Goal: Information Seeking & Learning: Learn about a topic

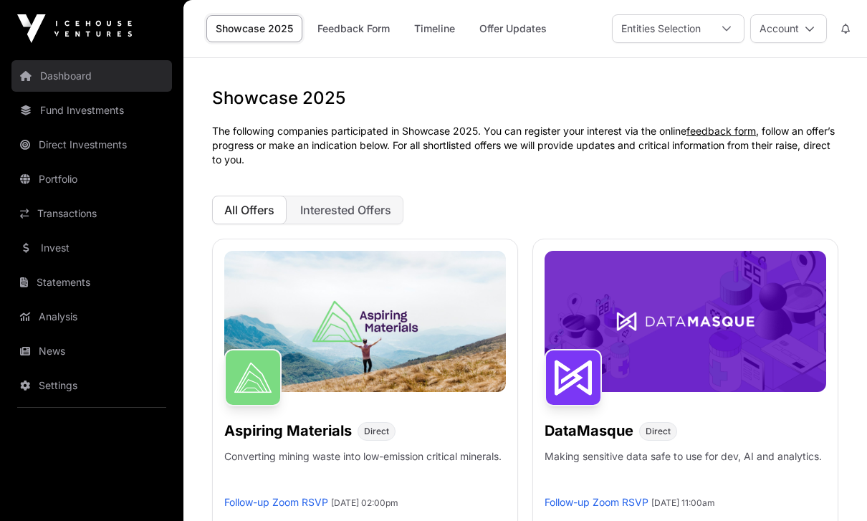
click at [58, 76] on link "Dashboard" at bounding box center [91, 76] width 160 height 32
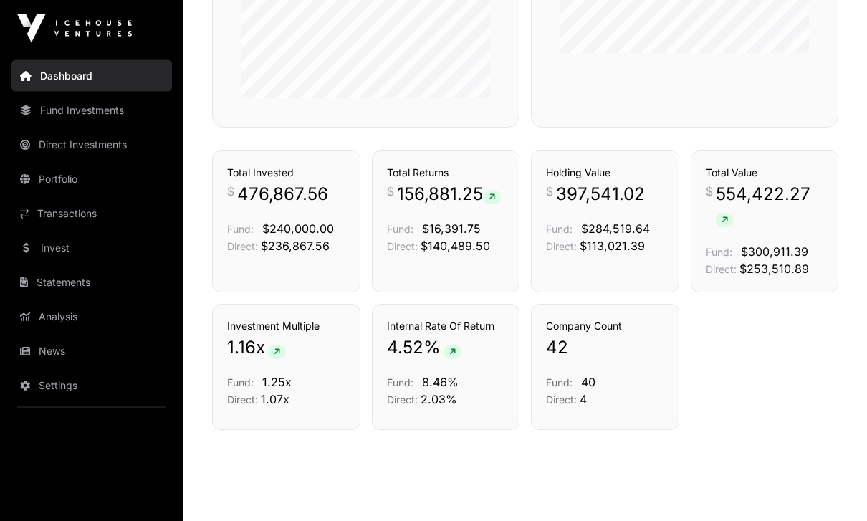
scroll to position [963, 0]
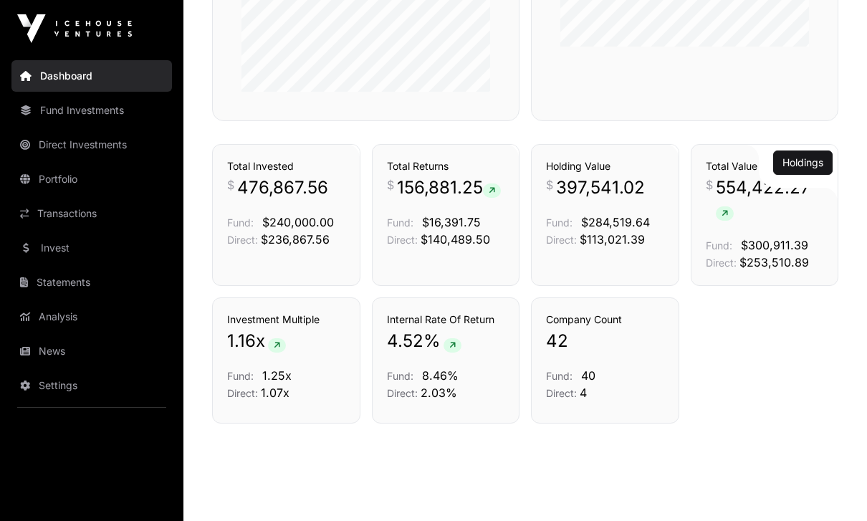
click at [726, 218] on icon at bounding box center [724, 213] width 6 height 9
click at [769, 254] on p "Fund: $300,911.39" at bounding box center [765, 244] width 118 height 17
click at [436, 383] on span "8.46%" at bounding box center [440, 375] width 37 height 14
click at [764, 219] on span "554,422.27" at bounding box center [770, 199] width 108 height 46
click at [782, 170] on link "Holdings" at bounding box center [802, 162] width 41 height 14
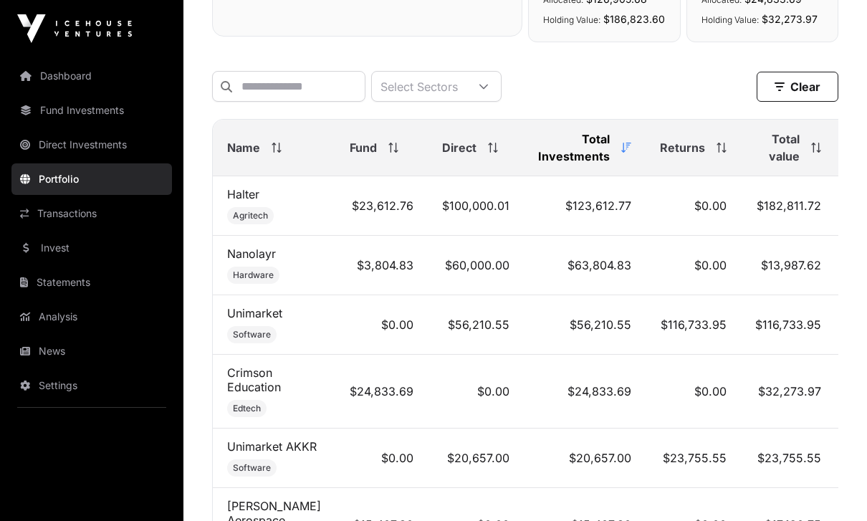
scroll to position [564, 0]
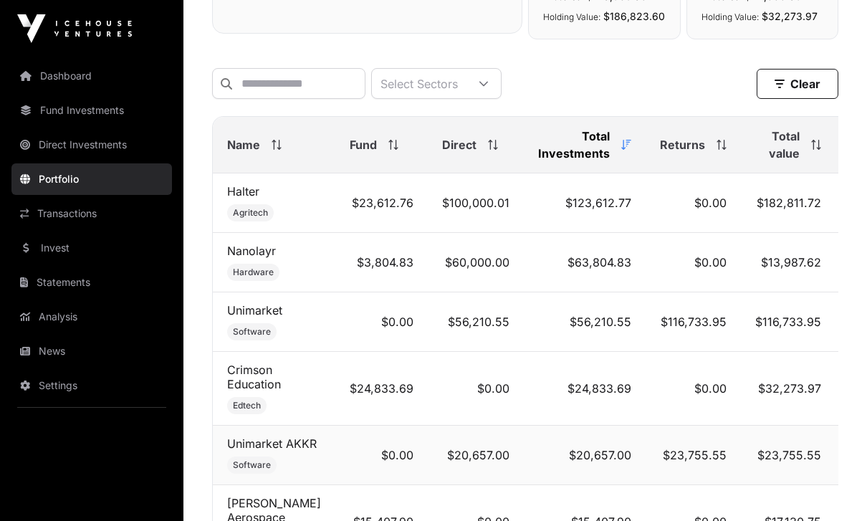
click at [311, 445] on td "Unimarket AKKR Software" at bounding box center [274, 454] width 122 height 59
click at [808, 375] on td "$32,273.97" at bounding box center [788, 389] width 95 height 74
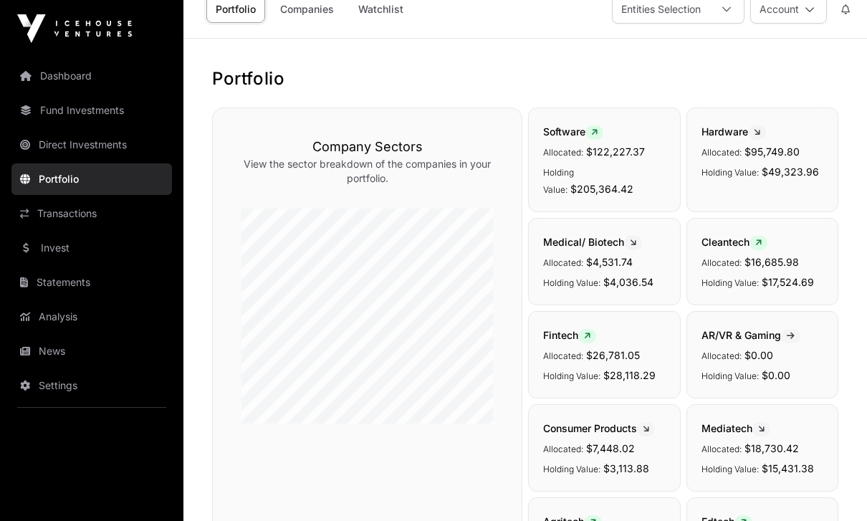
scroll to position [0, 0]
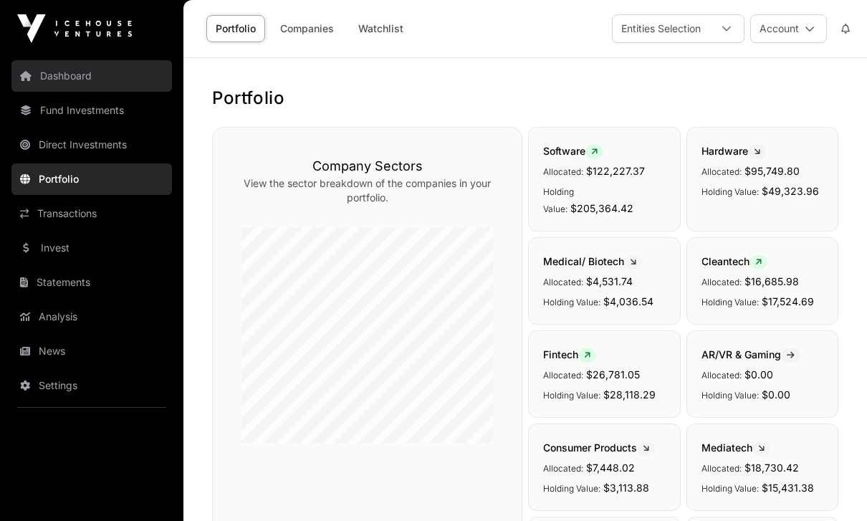
click at [76, 77] on link "Dashboard" at bounding box center [91, 76] width 160 height 32
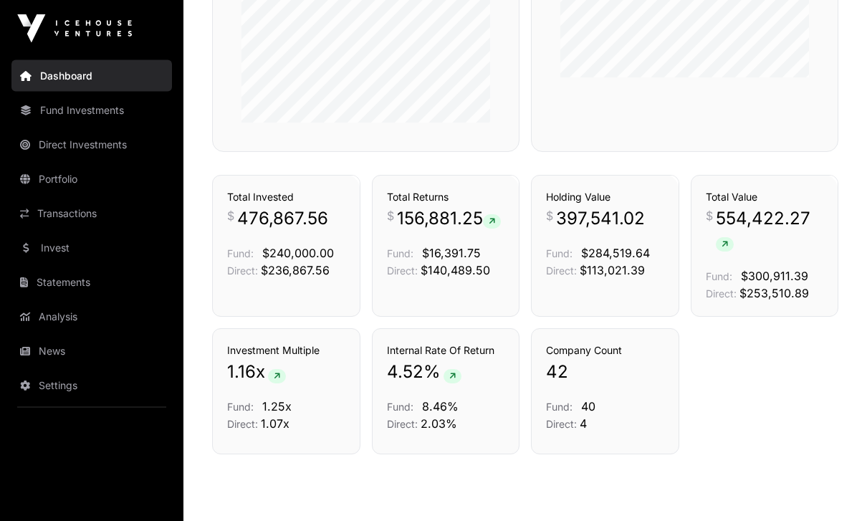
scroll to position [915, 0]
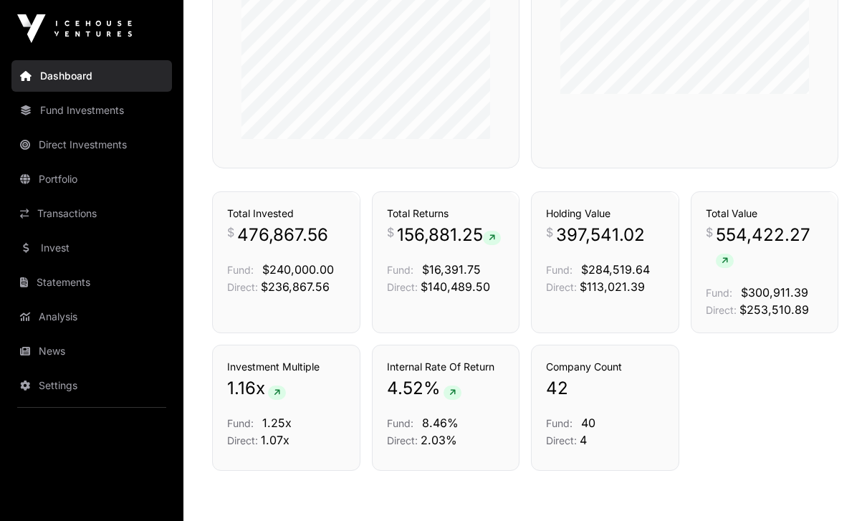
click at [635, 400] on p "42" at bounding box center [605, 388] width 118 height 23
click at [605, 400] on p "42" at bounding box center [605, 388] width 118 height 23
click at [557, 400] on span "42" at bounding box center [557, 388] width 22 height 23
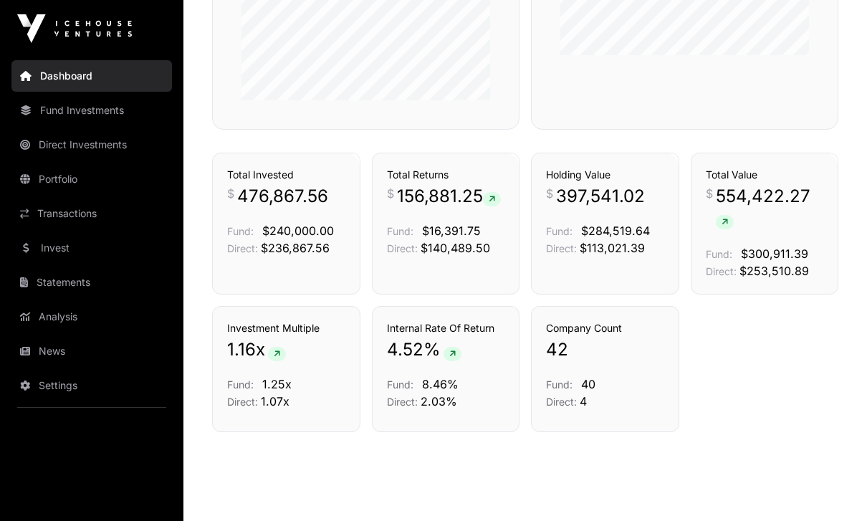
scroll to position [963, 0]
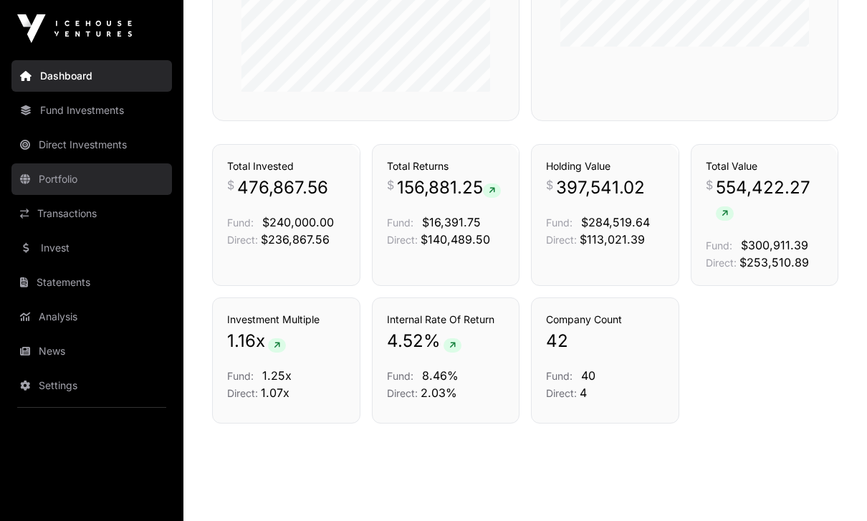
click at [44, 171] on link "Portfolio" at bounding box center [91, 179] width 160 height 32
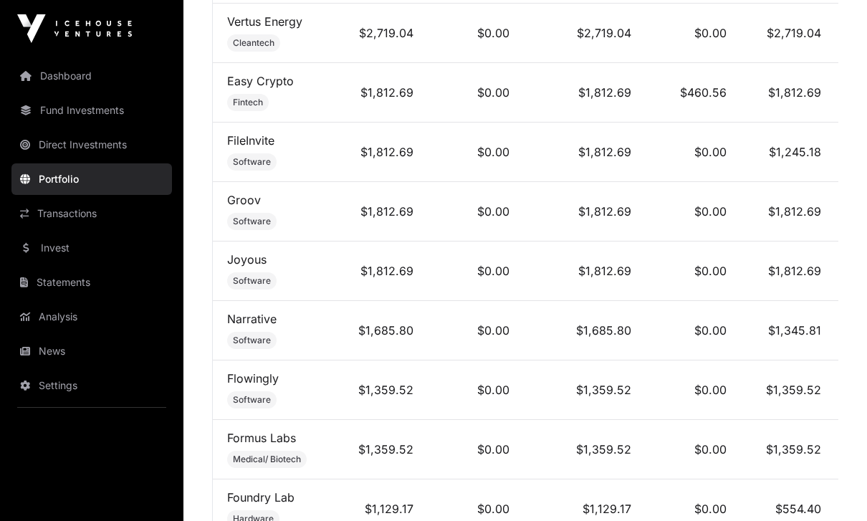
scroll to position [2339, 0]
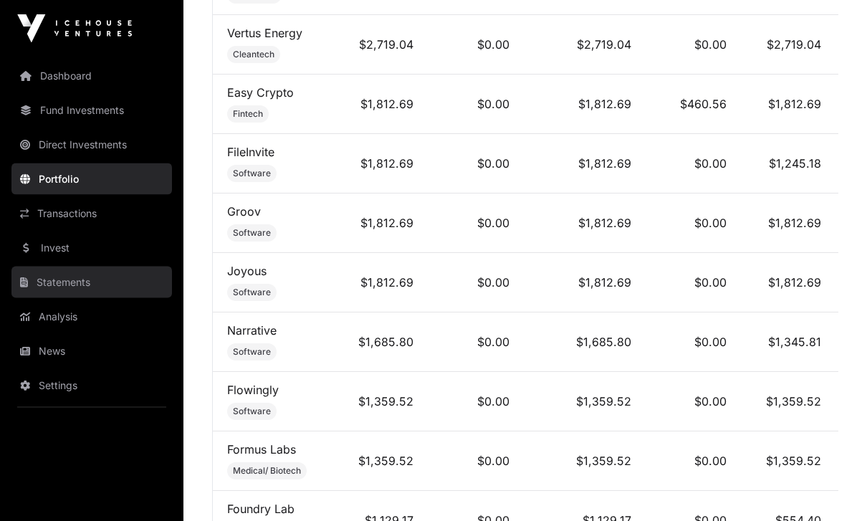
click at [52, 283] on link "Statements" at bounding box center [91, 282] width 160 height 32
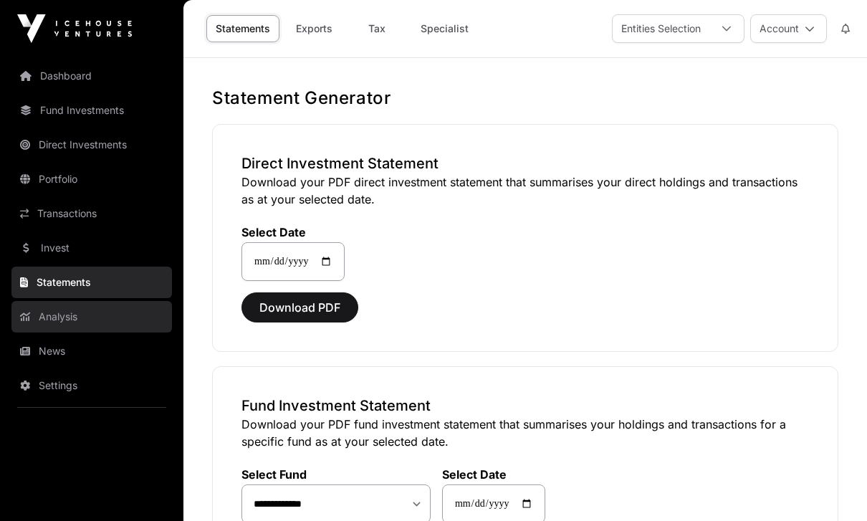
click at [49, 317] on link "Analysis" at bounding box center [91, 317] width 160 height 32
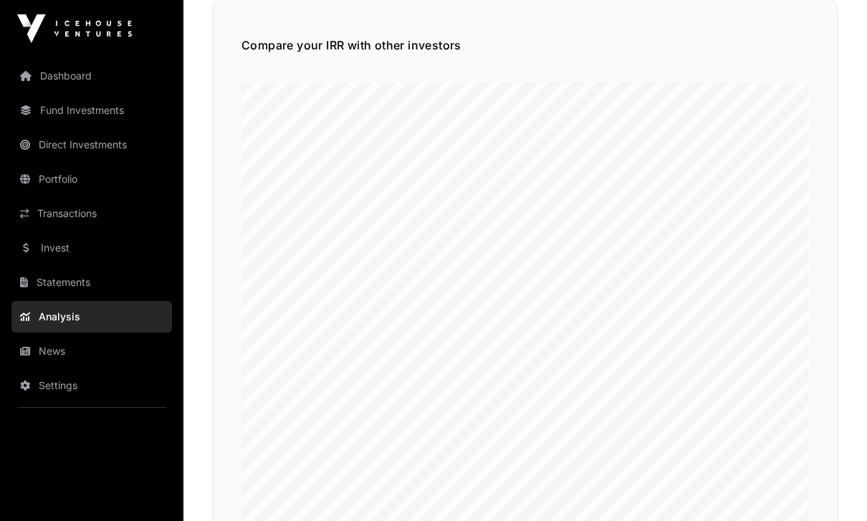
scroll to position [213, 0]
click at [66, 151] on link "Direct Investments" at bounding box center [91, 145] width 160 height 32
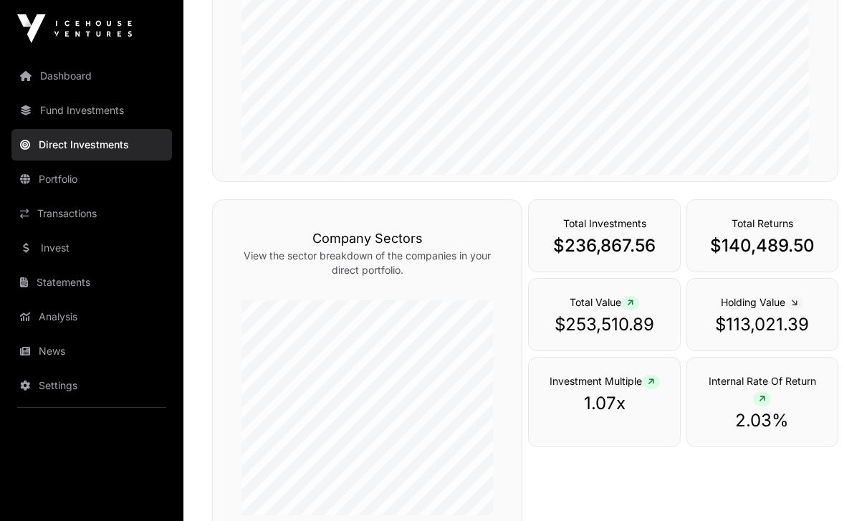
scroll to position [347, 0]
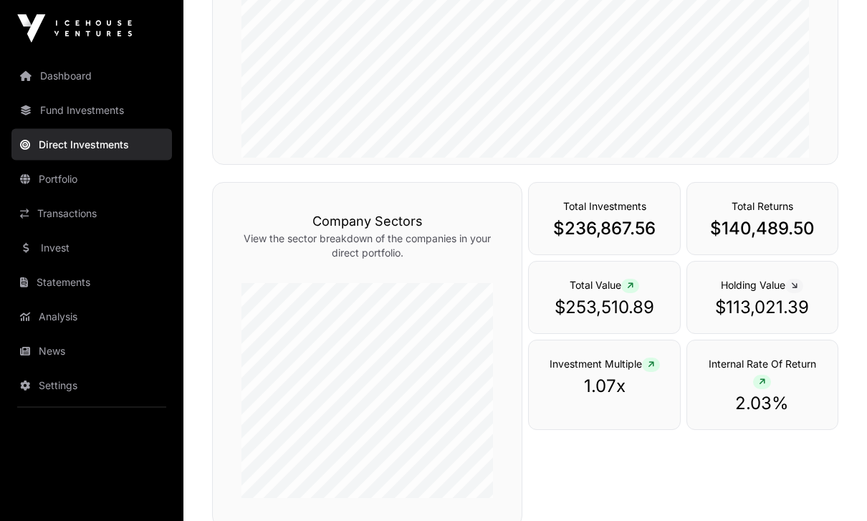
click at [587, 319] on p "$253,510.89" at bounding box center [604, 308] width 122 height 23
click at [589, 319] on p "$253,510.89" at bounding box center [604, 308] width 122 height 23
click at [585, 292] on span "Total Value" at bounding box center [603, 285] width 69 height 12
click at [592, 335] on div "Total Value $253,510.89" at bounding box center [604, 297] width 152 height 73
click at [584, 241] on p "$236,867.56" at bounding box center [604, 229] width 122 height 23
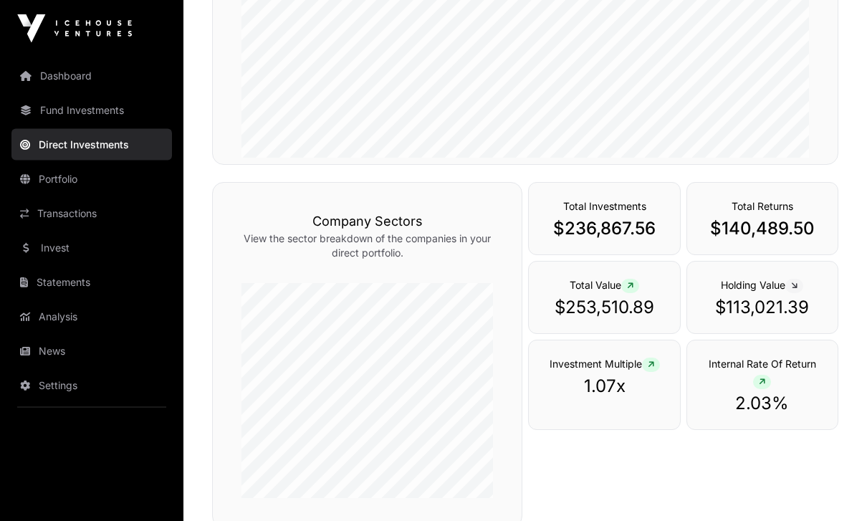
click at [738, 241] on p "$140,489.50" at bounding box center [762, 229] width 122 height 23
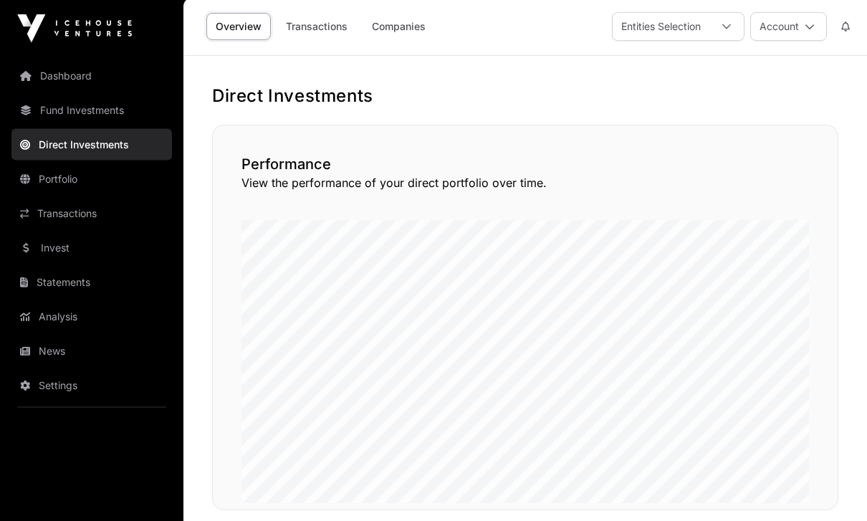
scroll to position [0, 0]
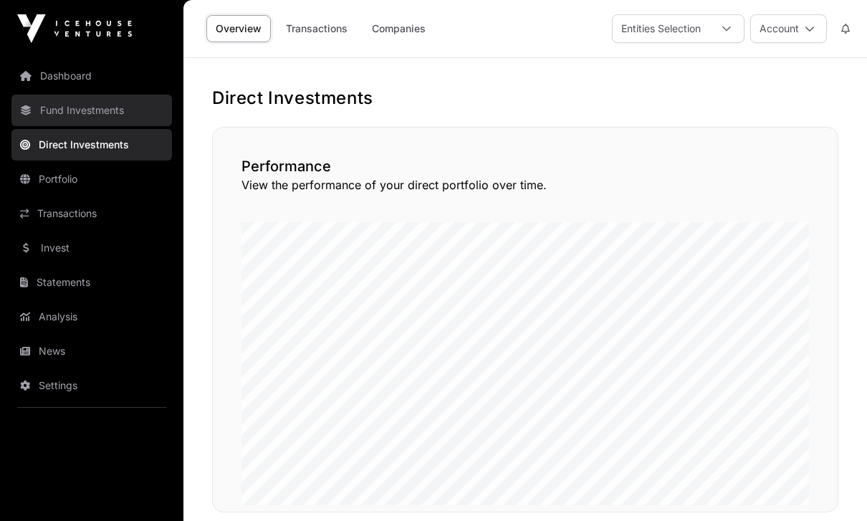
click at [59, 115] on link "Fund Investments" at bounding box center [91, 111] width 160 height 32
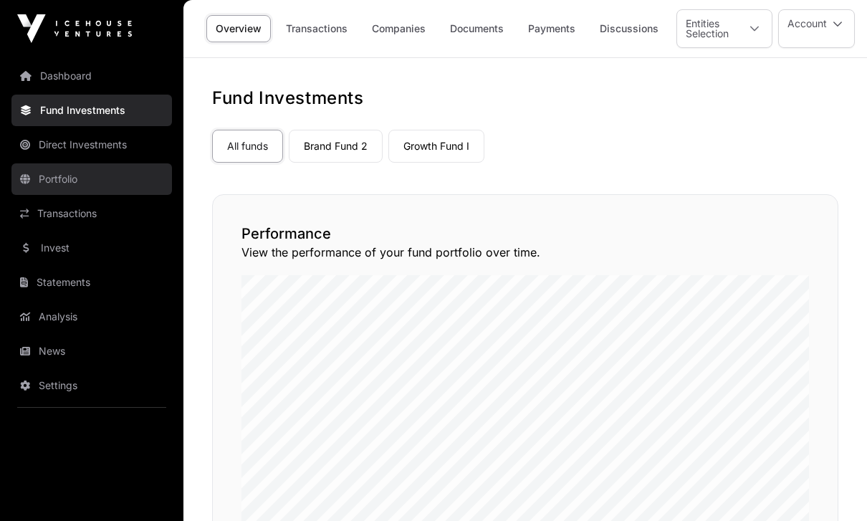
click at [45, 176] on link "Portfolio" at bounding box center [91, 179] width 160 height 32
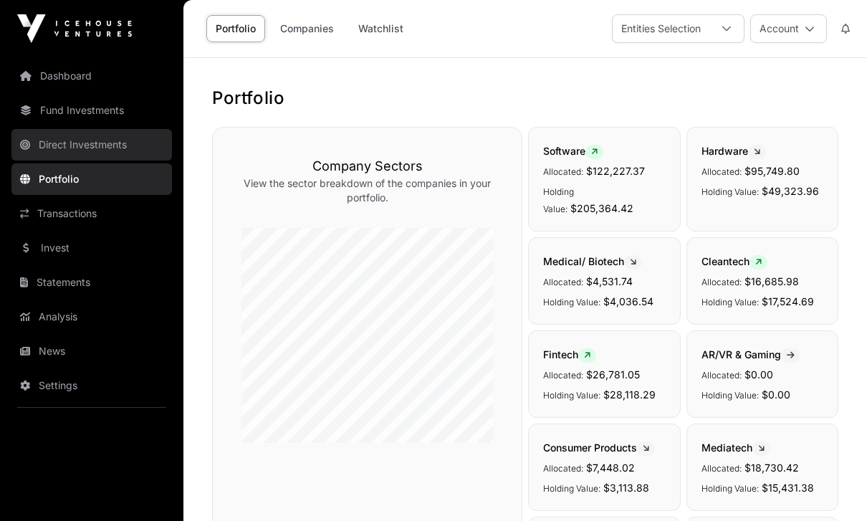
click at [54, 140] on link "Direct Investments" at bounding box center [91, 145] width 160 height 32
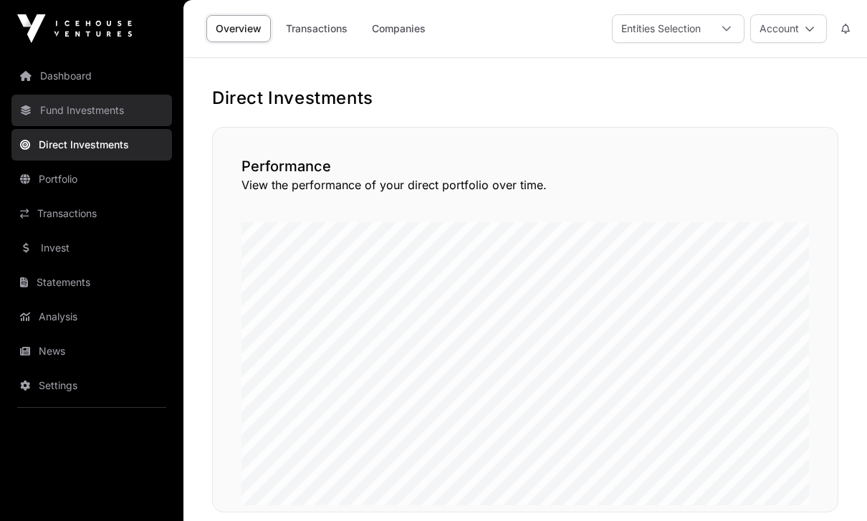
click at [59, 109] on link "Fund Investments" at bounding box center [91, 111] width 160 height 32
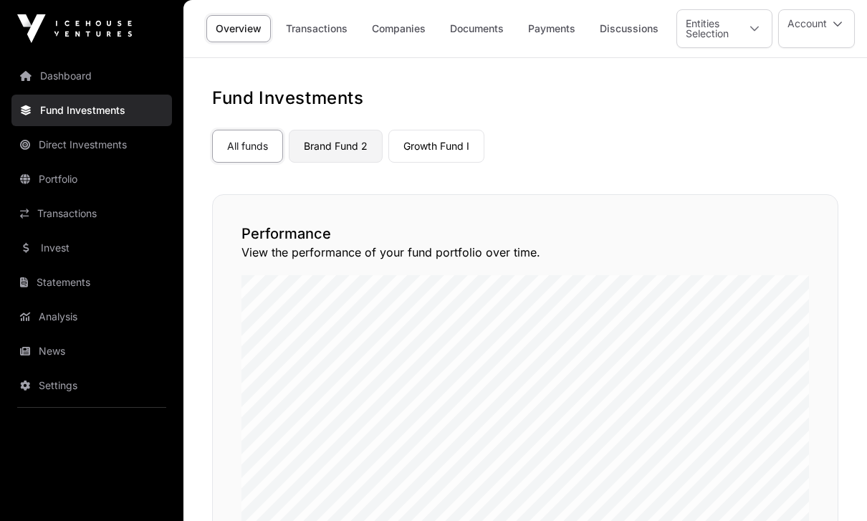
click at [340, 144] on link "Brand Fund 2" at bounding box center [336, 146] width 94 height 33
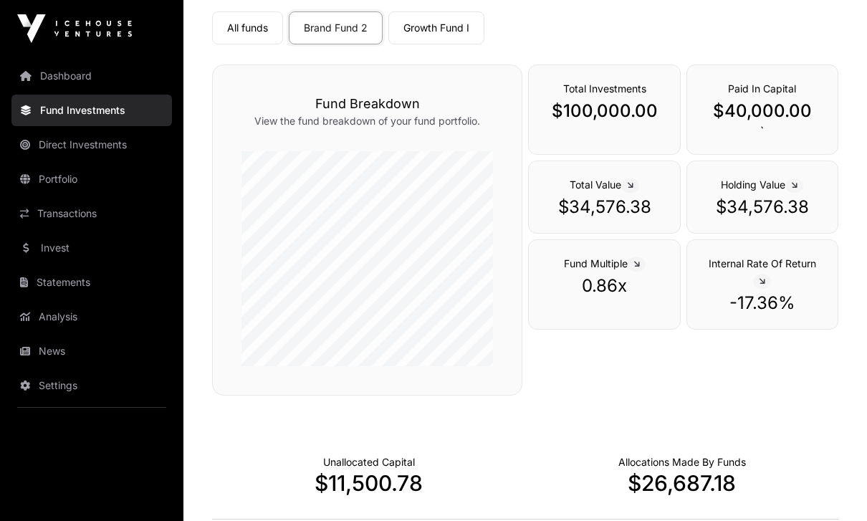
scroll to position [116, 0]
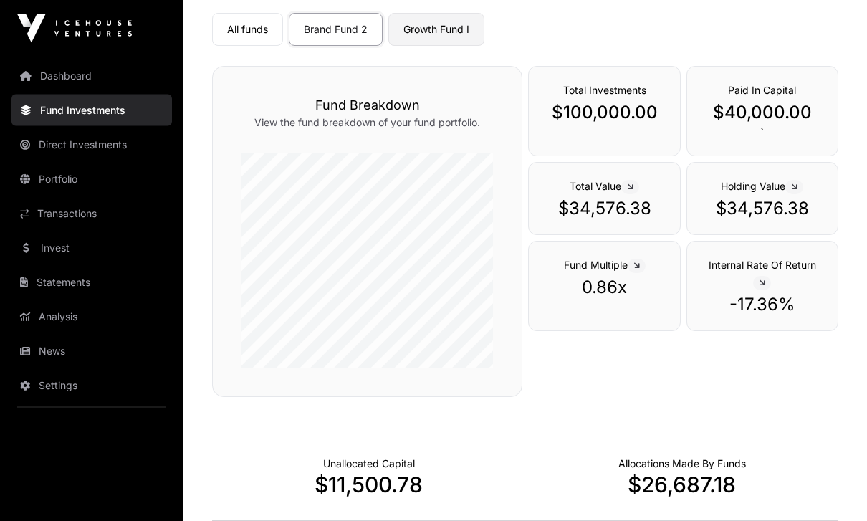
click at [446, 31] on link "Growth Fund I" at bounding box center [436, 30] width 96 height 33
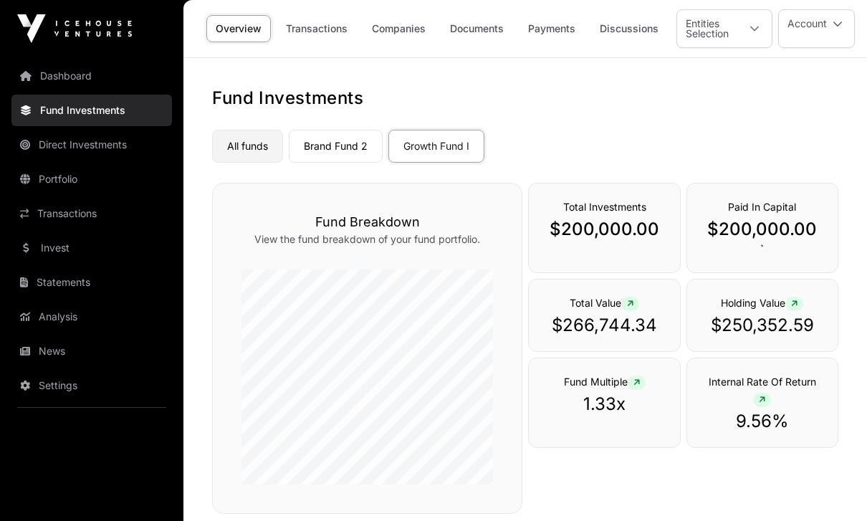
click at [240, 145] on link "All funds" at bounding box center [247, 146] width 71 height 33
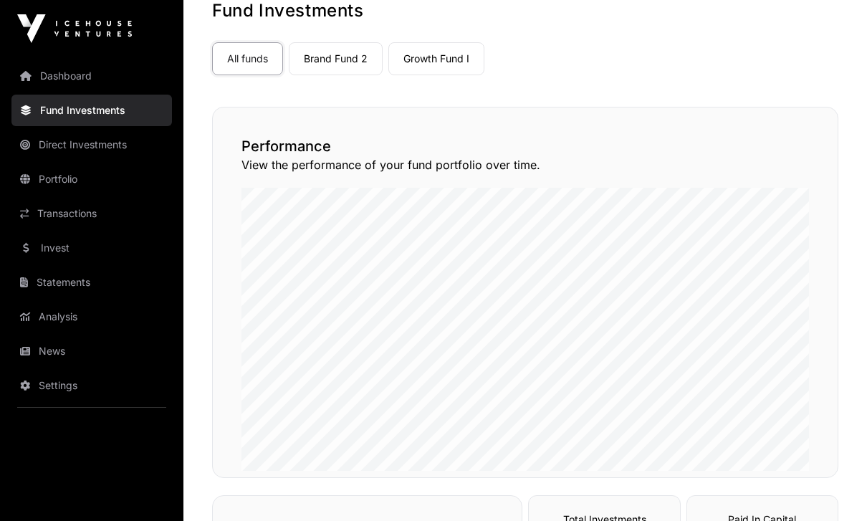
scroll to position [85, 0]
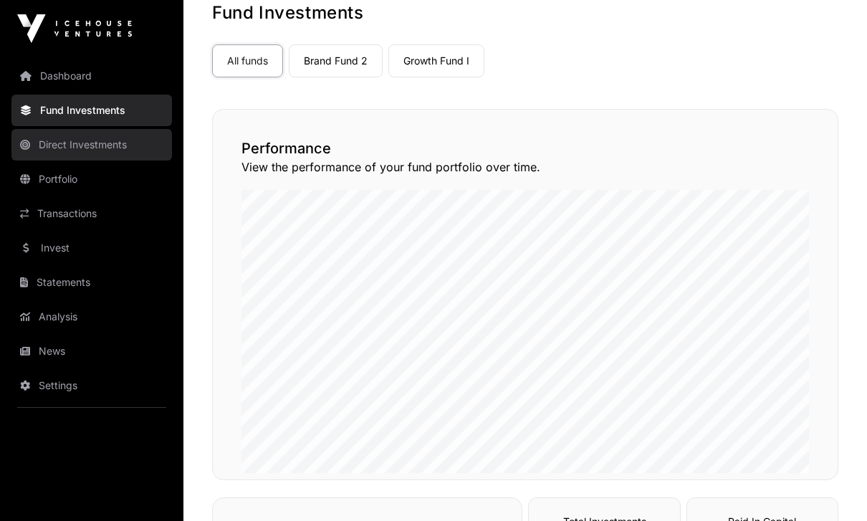
click at [49, 147] on link "Direct Investments" at bounding box center [91, 145] width 160 height 32
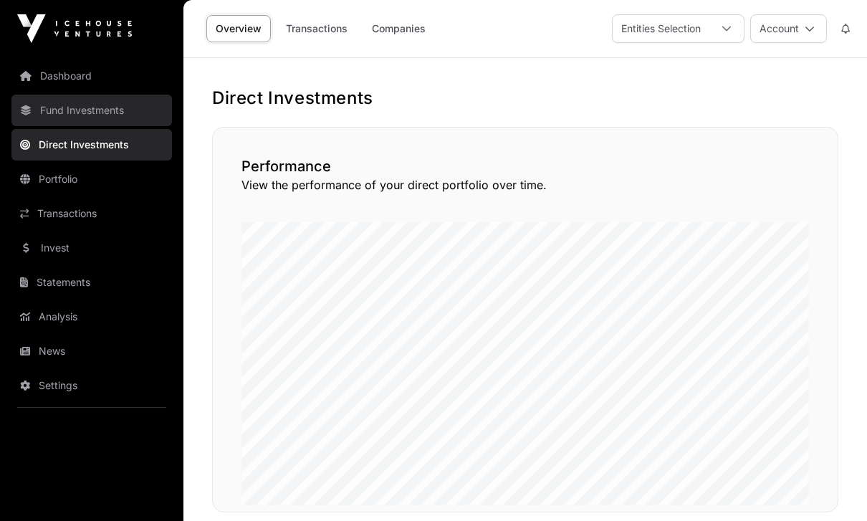
click at [60, 112] on link "Fund Investments" at bounding box center [91, 111] width 160 height 32
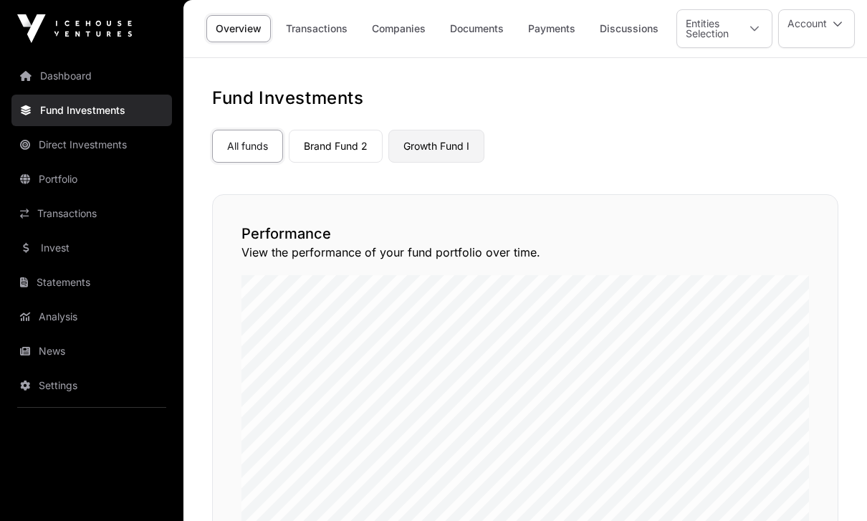
click at [435, 151] on link "Growth Fund I" at bounding box center [436, 146] width 96 height 33
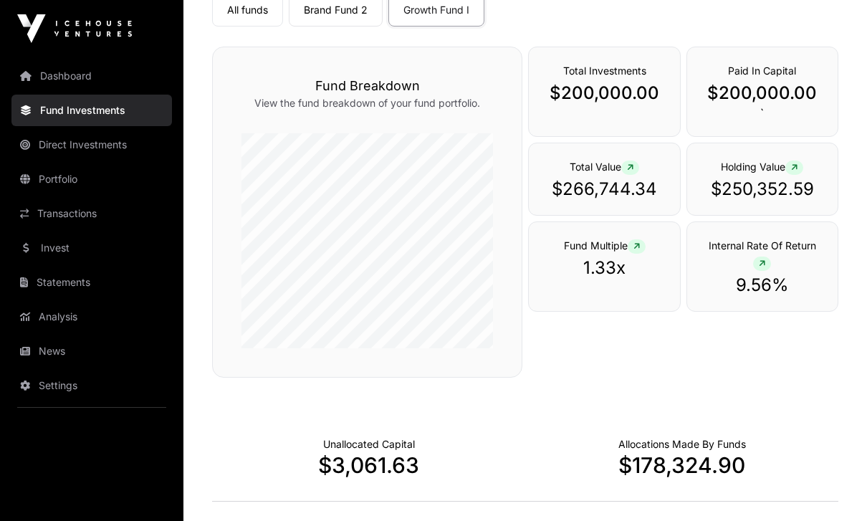
scroll to position [135, 0]
click at [754, 171] on span "Holding Value" at bounding box center [762, 167] width 82 height 12
click at [586, 173] on span "Total Value" at bounding box center [603, 167] width 69 height 12
click at [615, 189] on p "$266,744.34" at bounding box center [604, 189] width 122 height 23
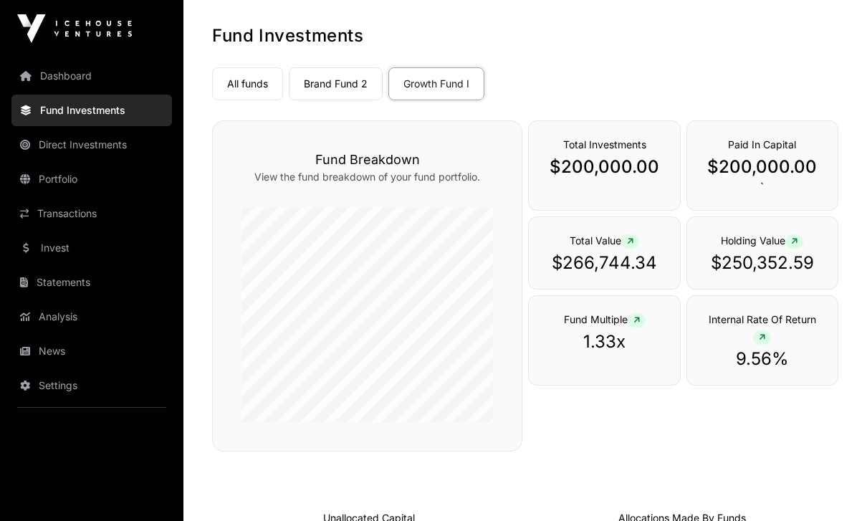
scroll to position [62, 0]
